Goal: Transaction & Acquisition: Purchase product/service

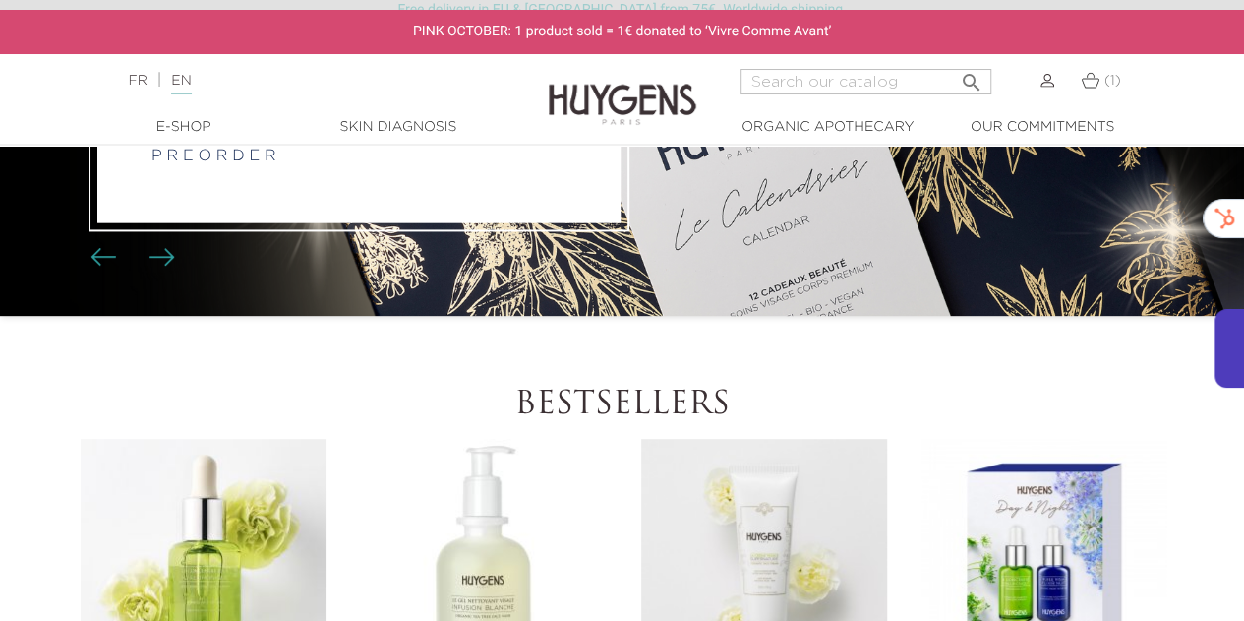
scroll to position [492, 0]
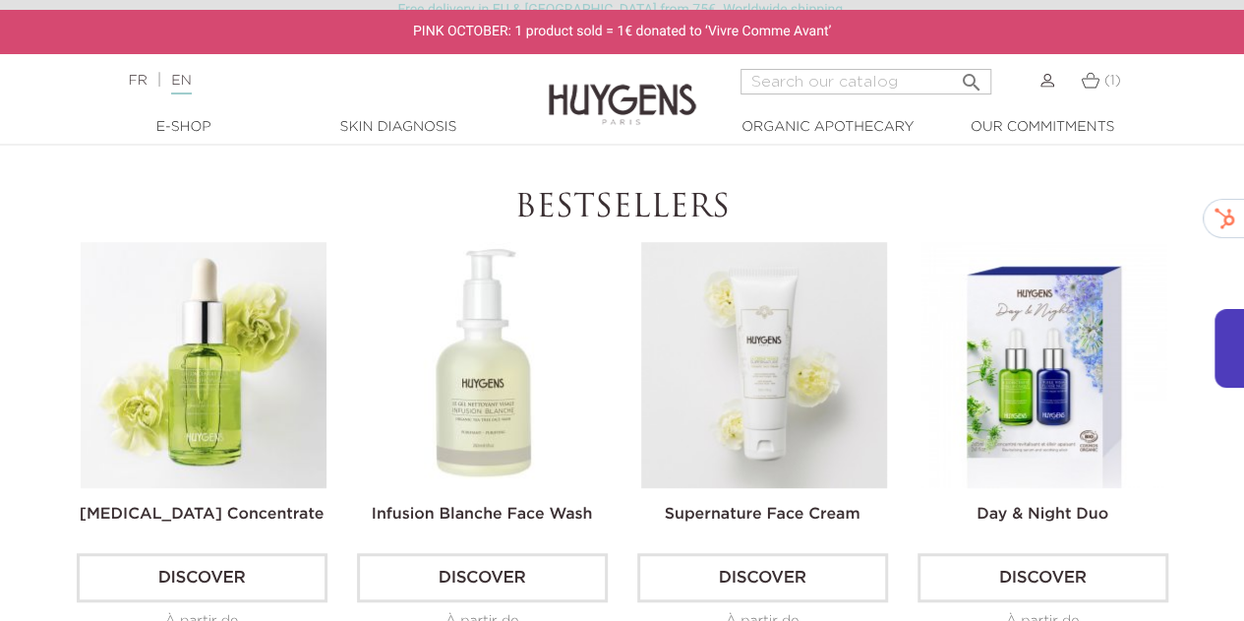
click at [478, 389] on img at bounding box center [484, 365] width 246 height 246
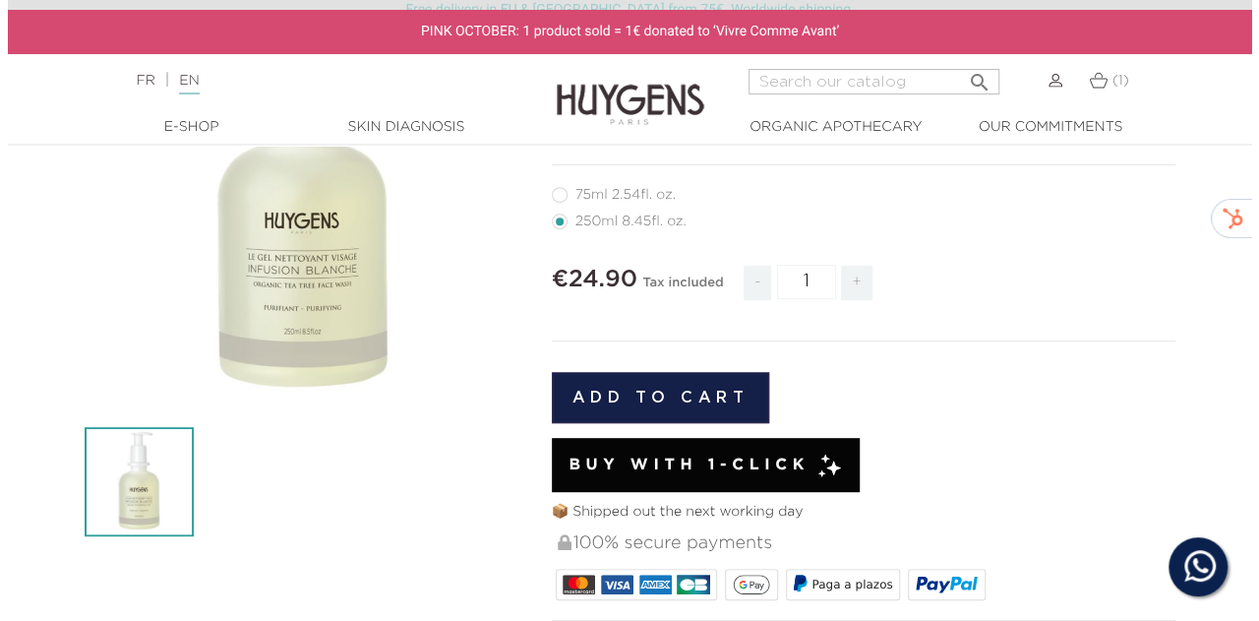
scroll to position [295, 0]
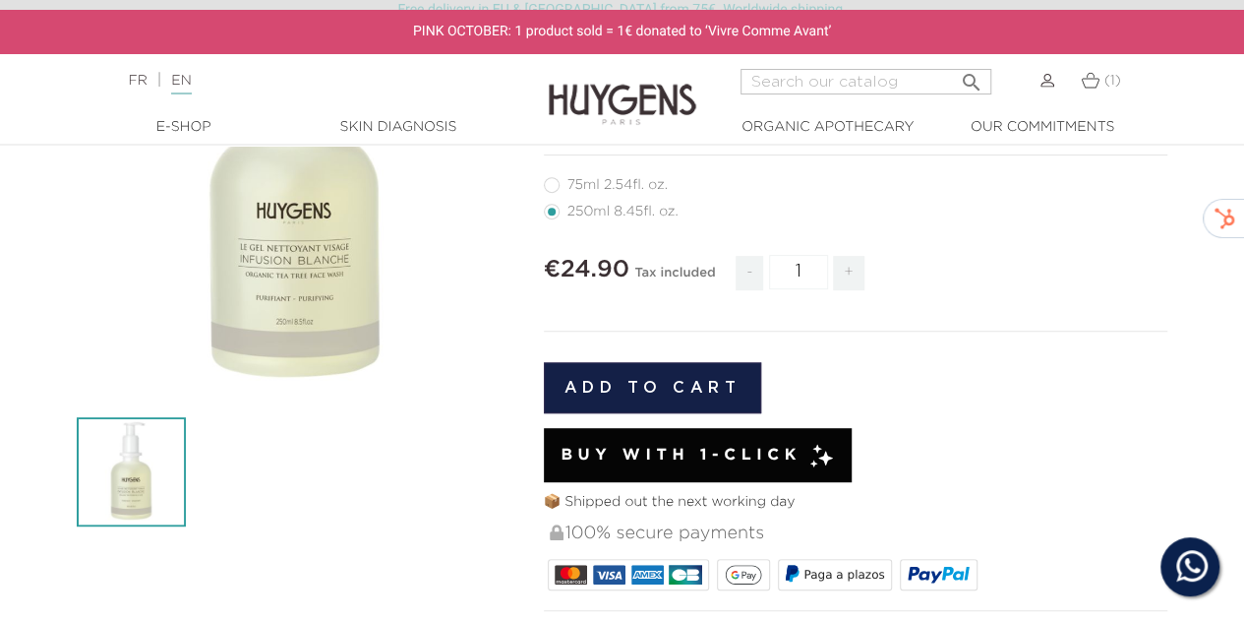
click at [641, 381] on button "Add to cart" at bounding box center [653, 387] width 218 height 51
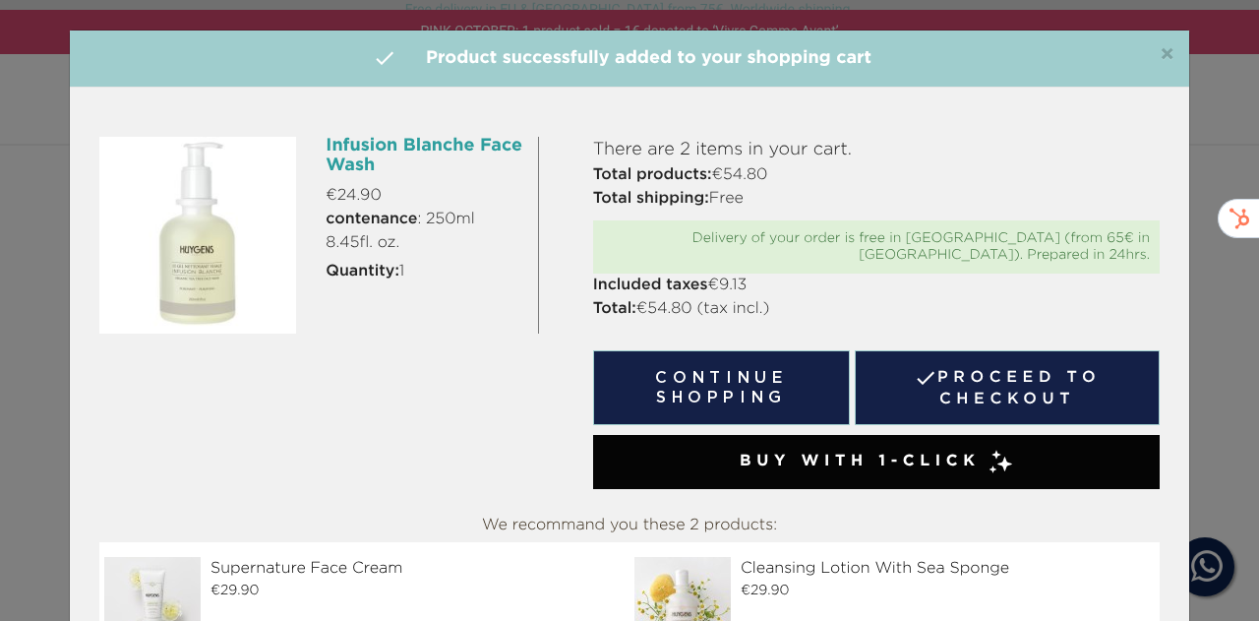
click at [958, 381] on link " Proceed to checkout" at bounding box center [1007, 387] width 305 height 75
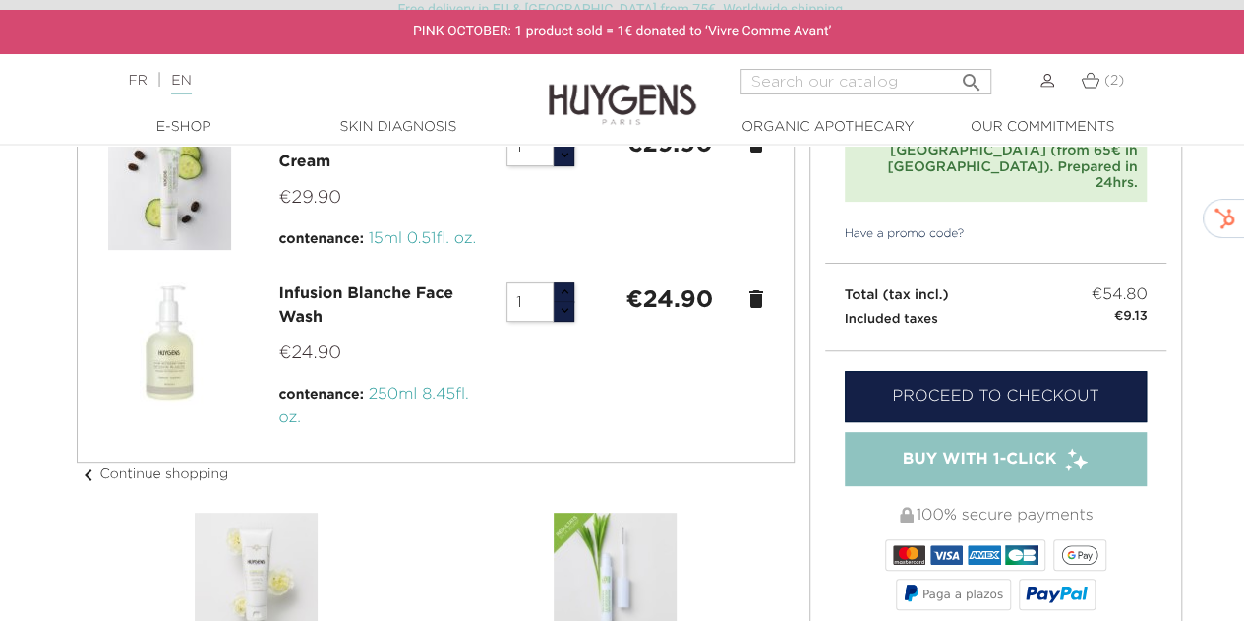
scroll to position [227, 0]
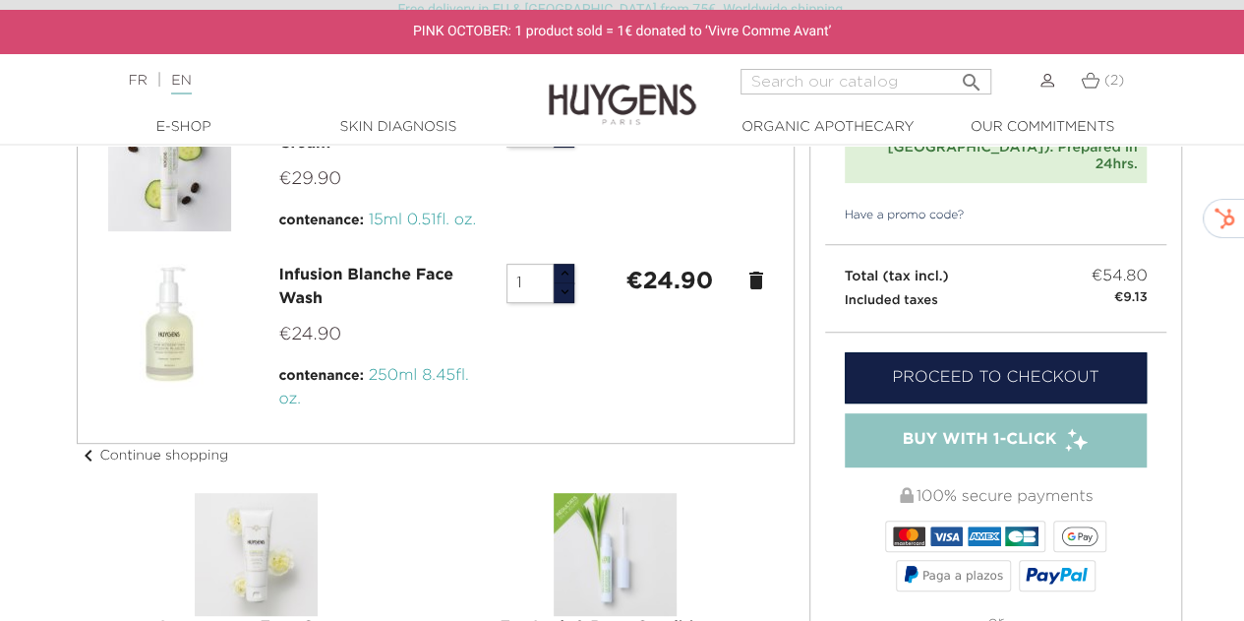
click at [978, 352] on link "Proceed to checkout" at bounding box center [996, 377] width 303 height 51
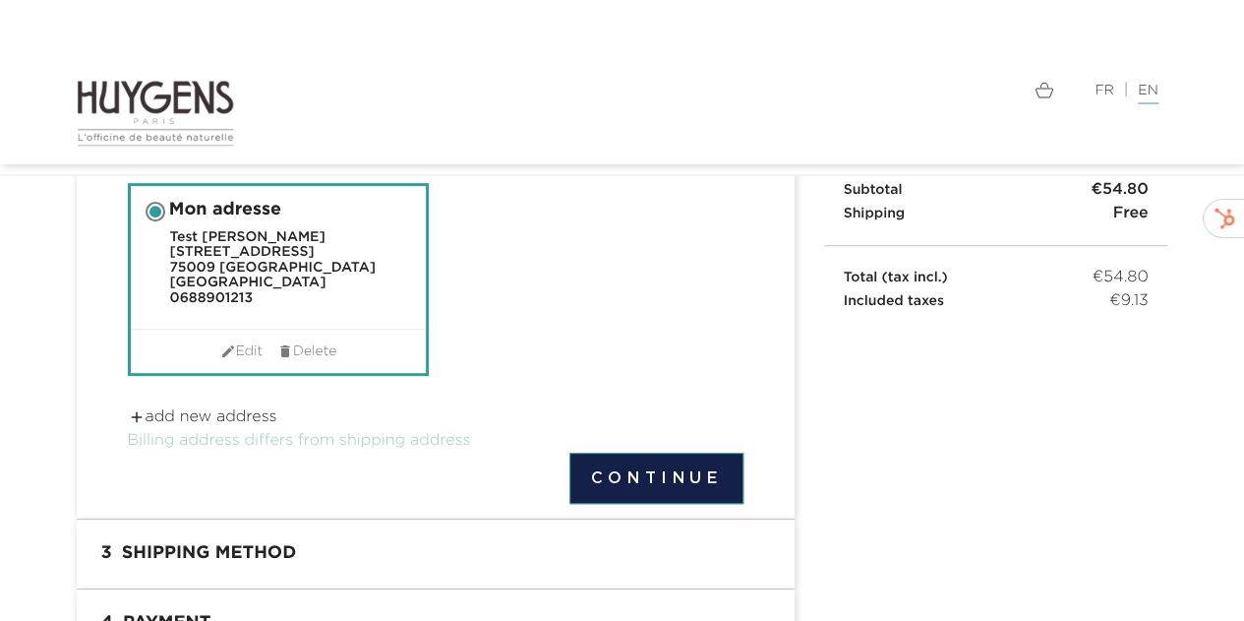
scroll to position [295, 0]
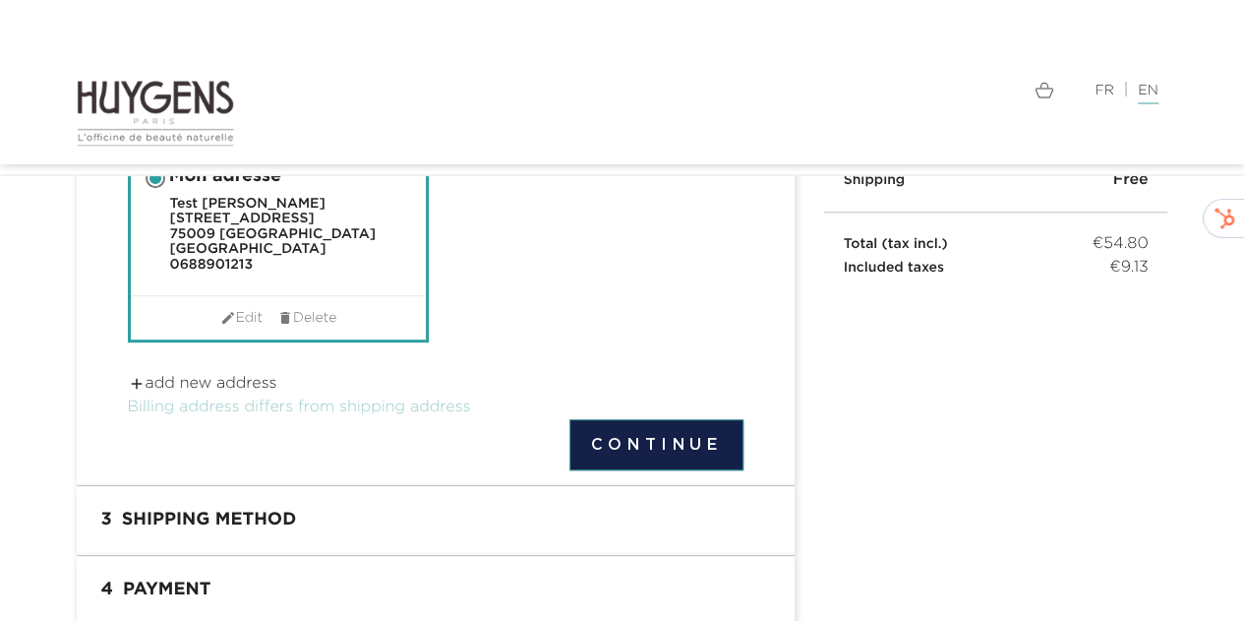
click at [668, 430] on button "Continue" at bounding box center [656, 444] width 173 height 51
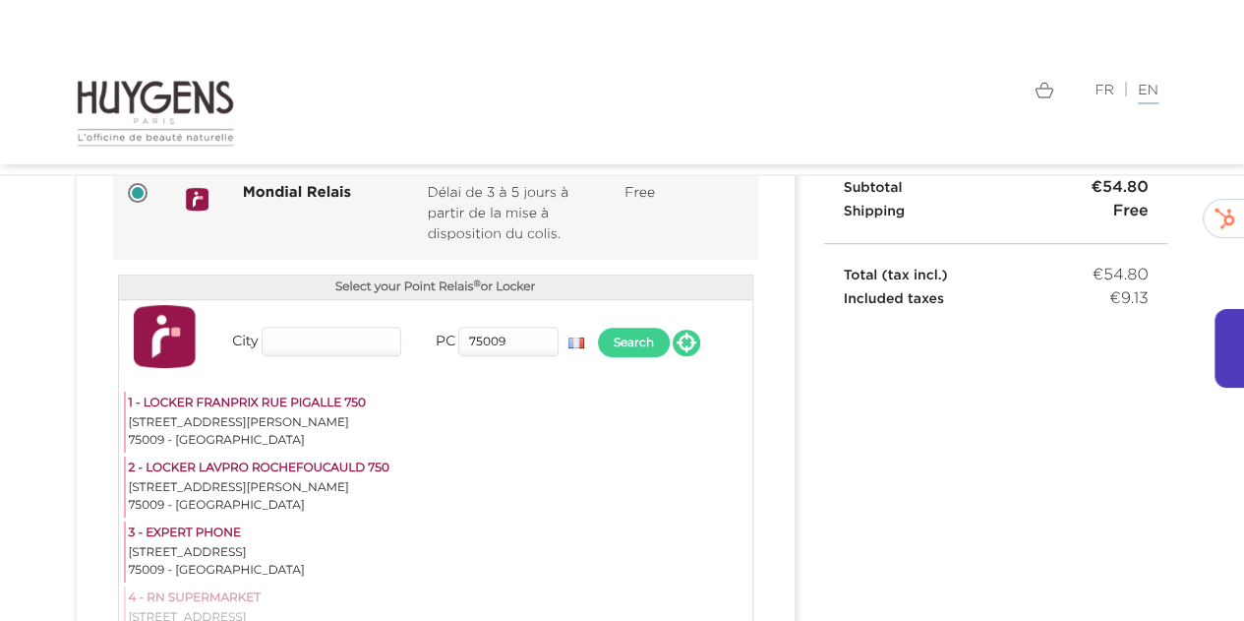
scroll to position [295, 0]
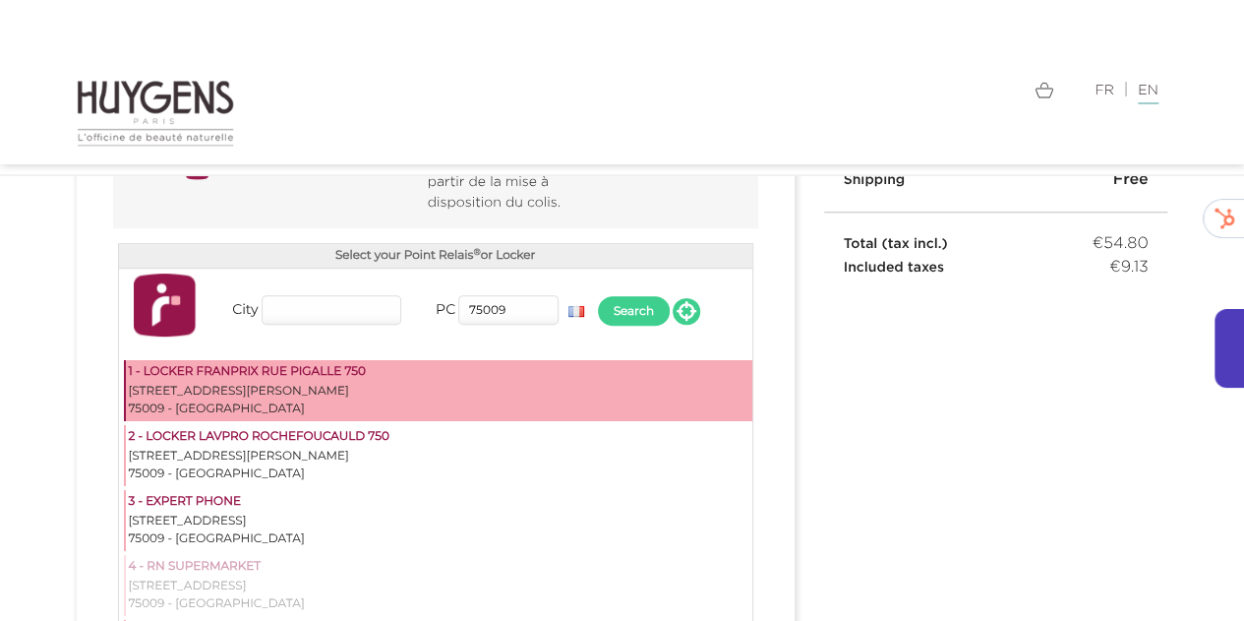
click at [275, 388] on div "[STREET_ADDRESS][PERSON_NAME]" at bounding box center [439, 392] width 621 height 18
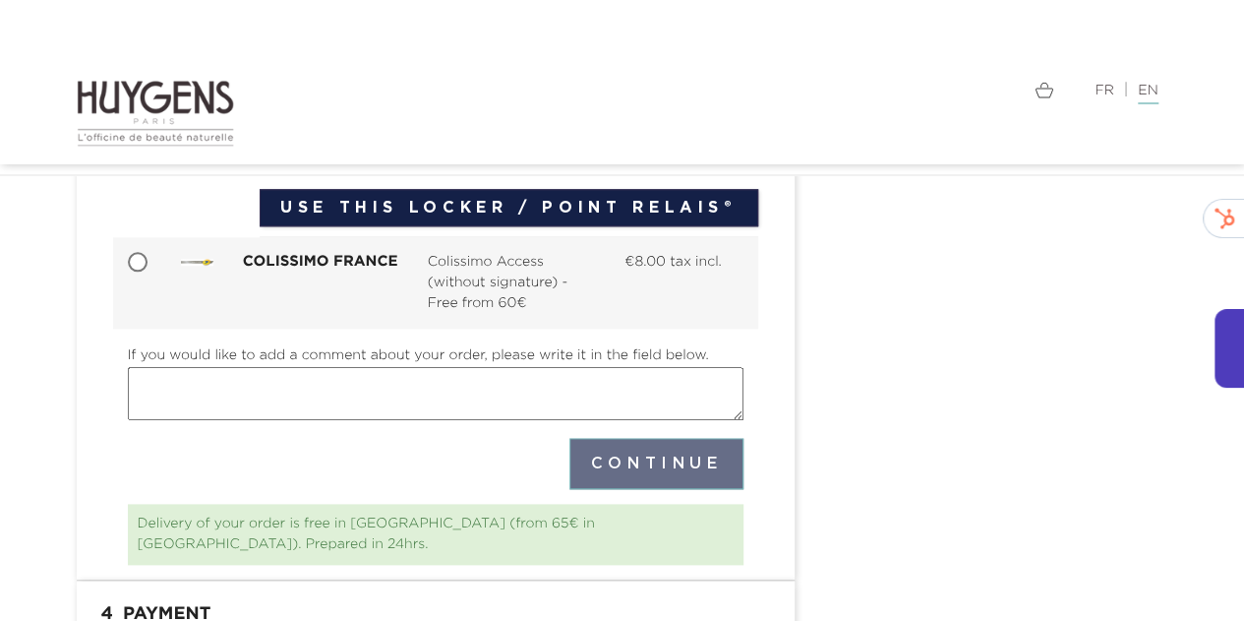
scroll to position [787, 0]
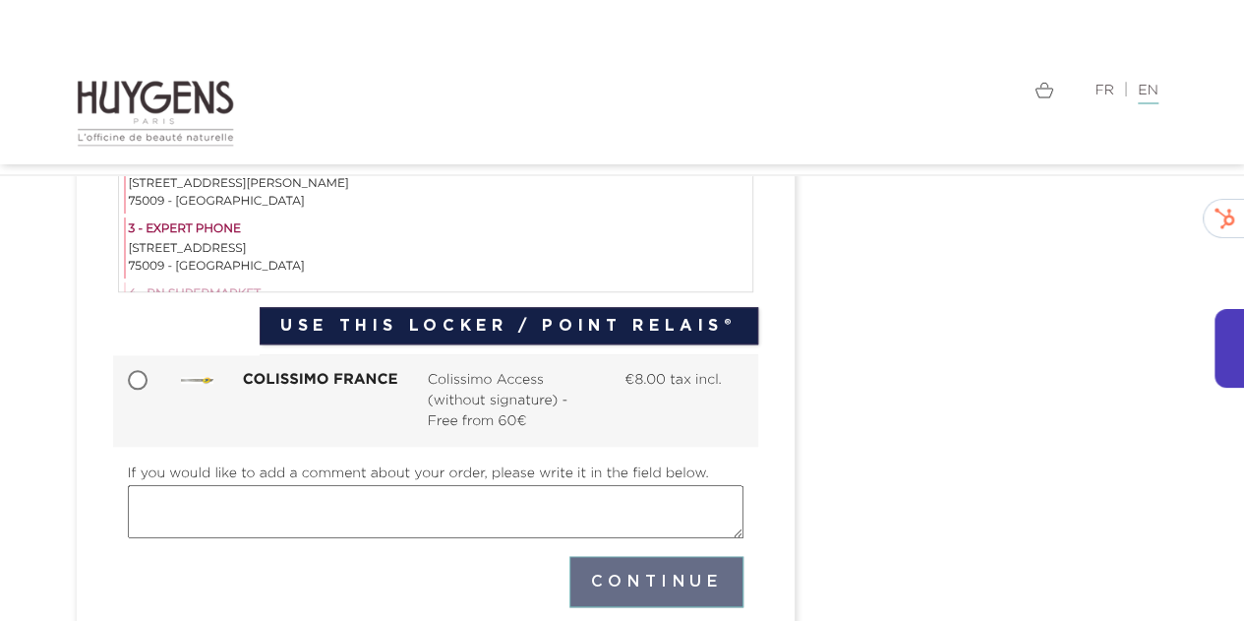
click at [376, 312] on button "Use this Locker / Point Relais®" at bounding box center [509, 325] width 499 height 37
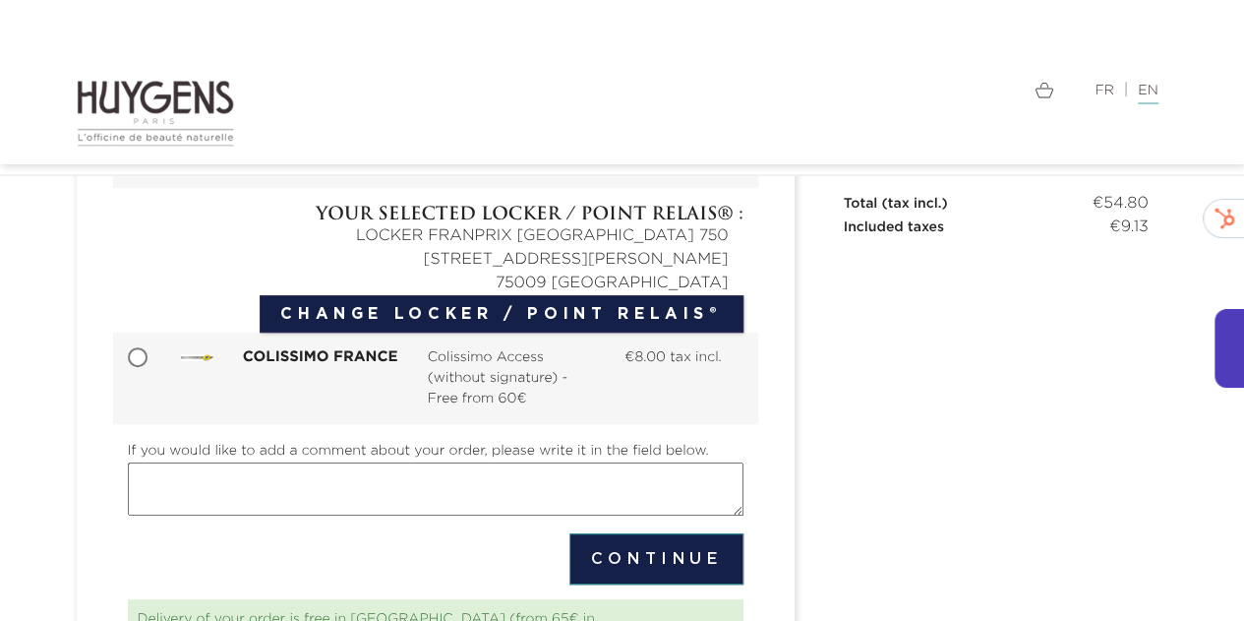
scroll to position [511, 0]
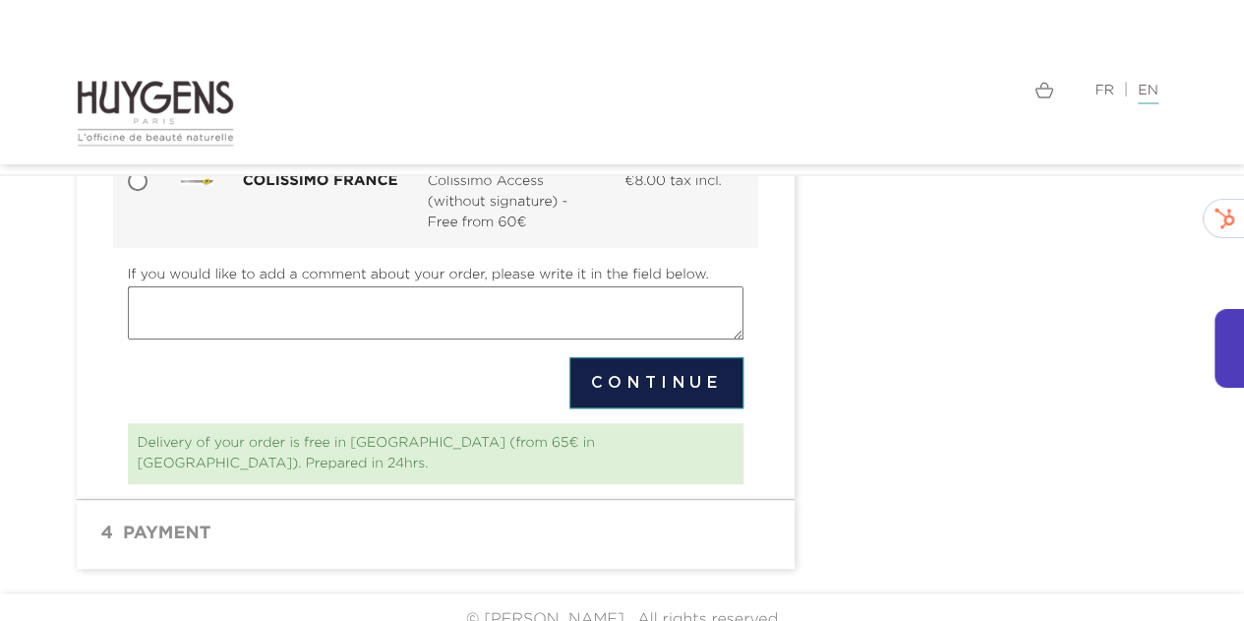
click at [660, 387] on button "Continue" at bounding box center [656, 382] width 173 height 51
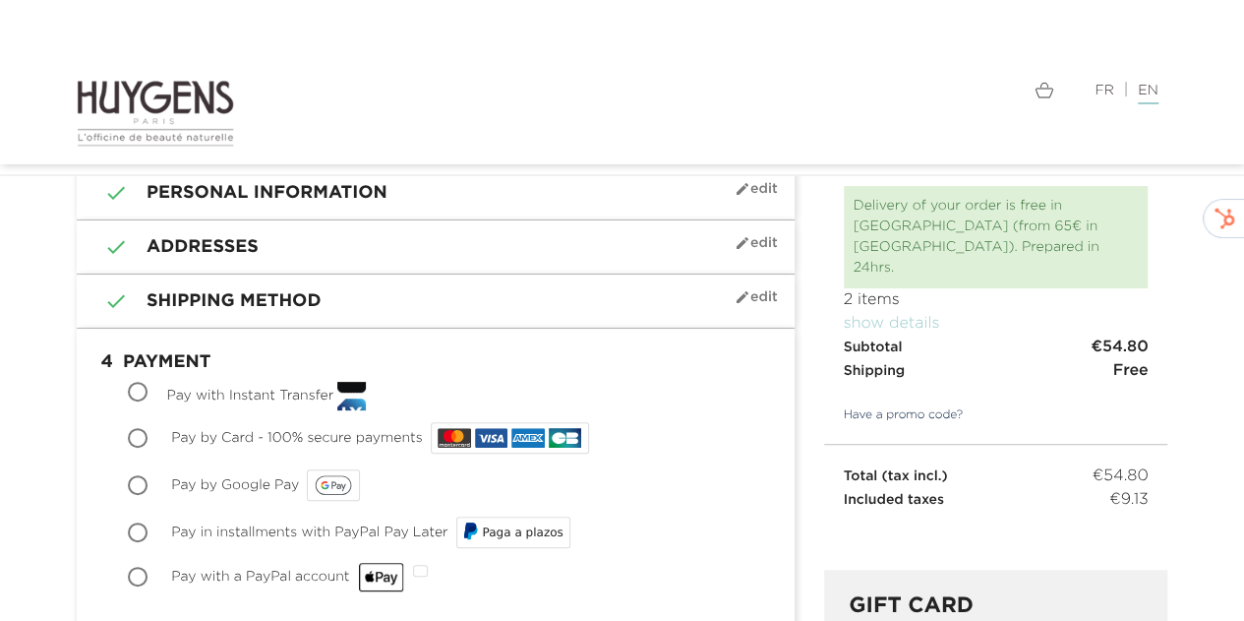
scroll to position [197, 0]
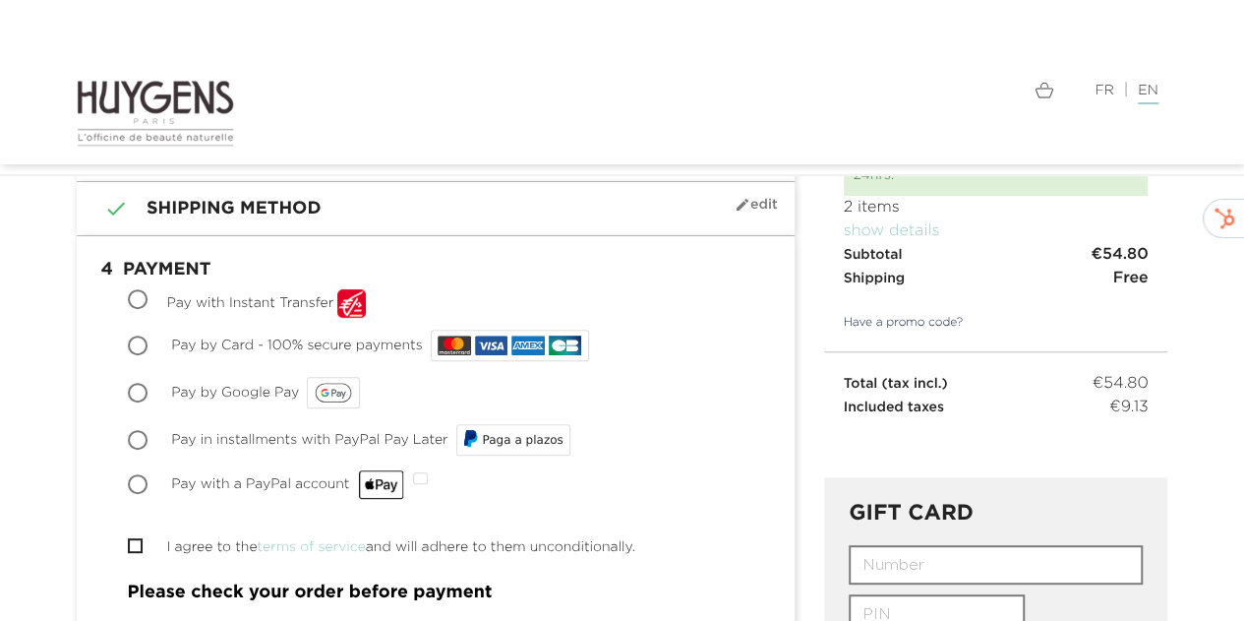
click at [144, 343] on input "Pay by Card - 100% secure payments" at bounding box center [140, 347] width 20 height 20
radio input "true"
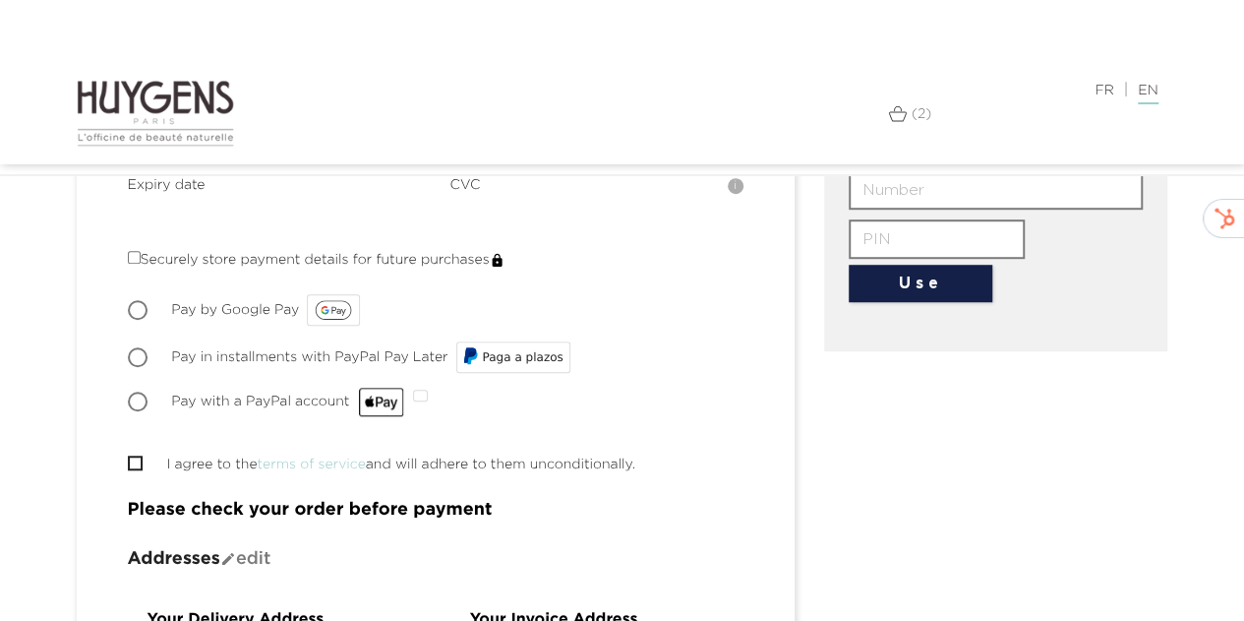
scroll to position [590, 0]
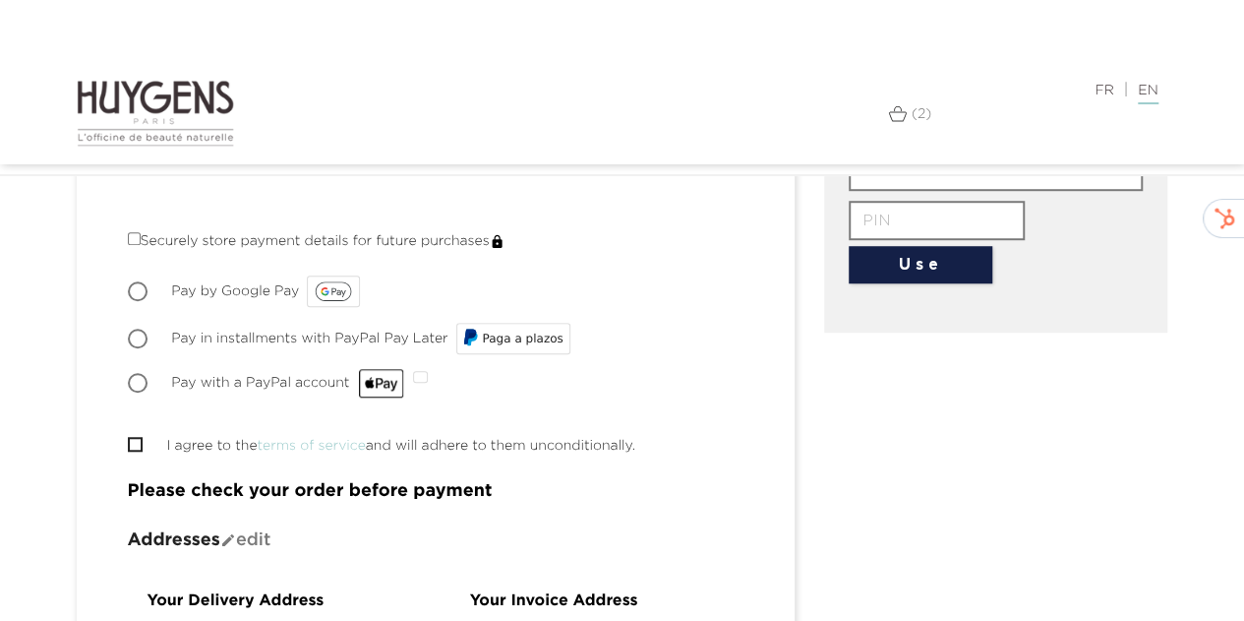
click at [148, 434] on li " I agree to the terms of service and will adhere to them unconditionally." at bounding box center [436, 446] width 616 height 24
click at [140, 437] on span "" at bounding box center [137, 443] width 18 height 18
click at [136, 438] on input "I agree to the terms of service and will adhere to them unconditionally." at bounding box center [134, 444] width 13 height 13
checkbox input "true"
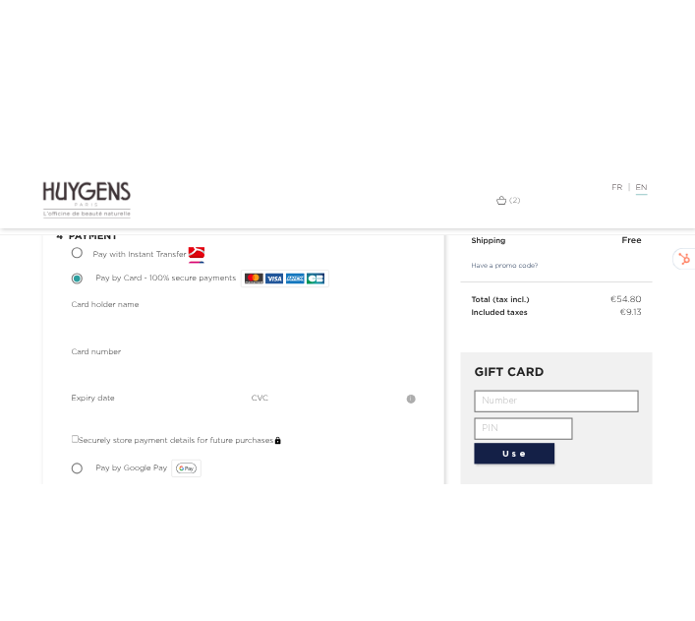
scroll to position [295, 0]
